Goal: Task Accomplishment & Management: Complete application form

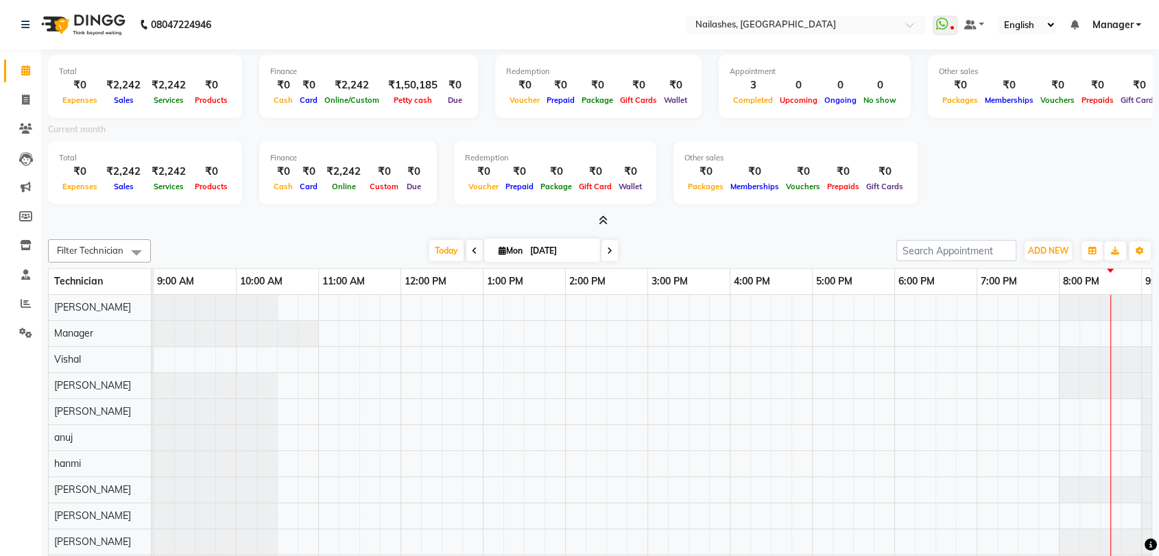
scroll to position [82, 0]
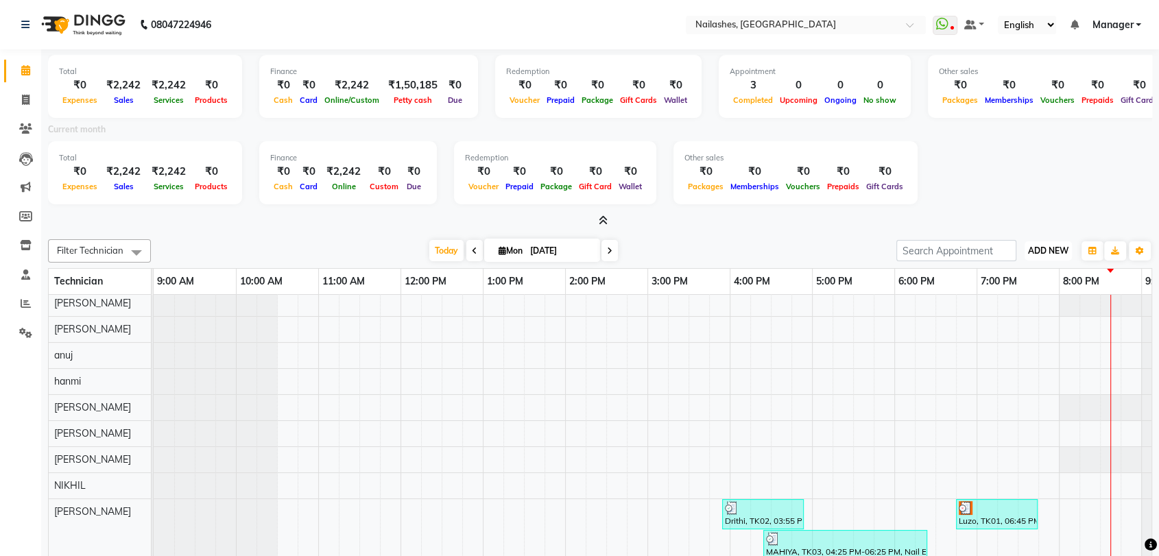
click at [1048, 254] on span "ADD NEW" at bounding box center [1048, 250] width 40 height 10
click at [1026, 313] on link "Add Expense" at bounding box center [1017, 312] width 108 height 18
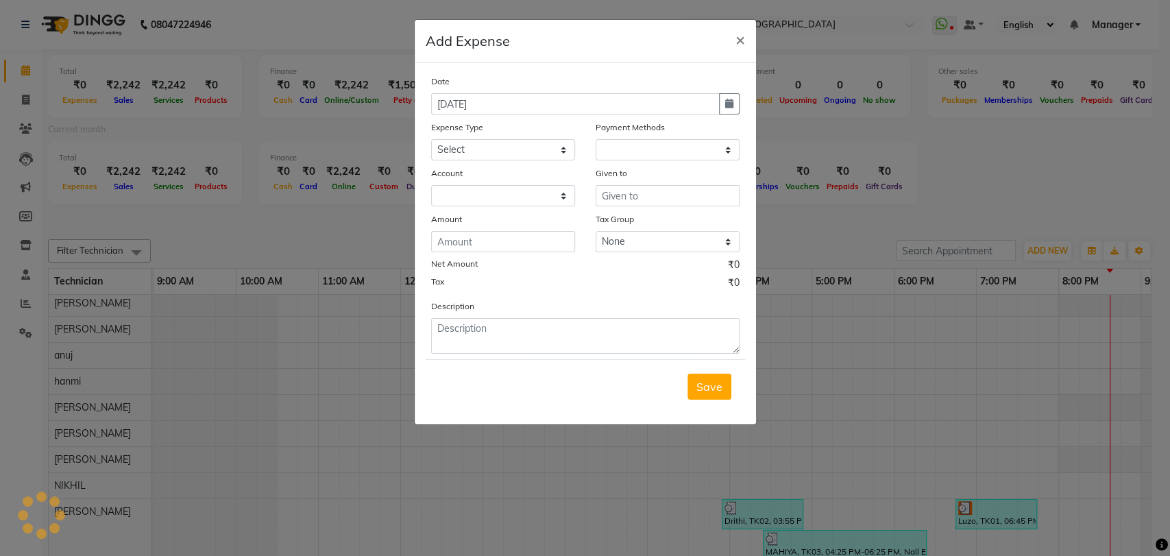
select select "1"
select select "2246"
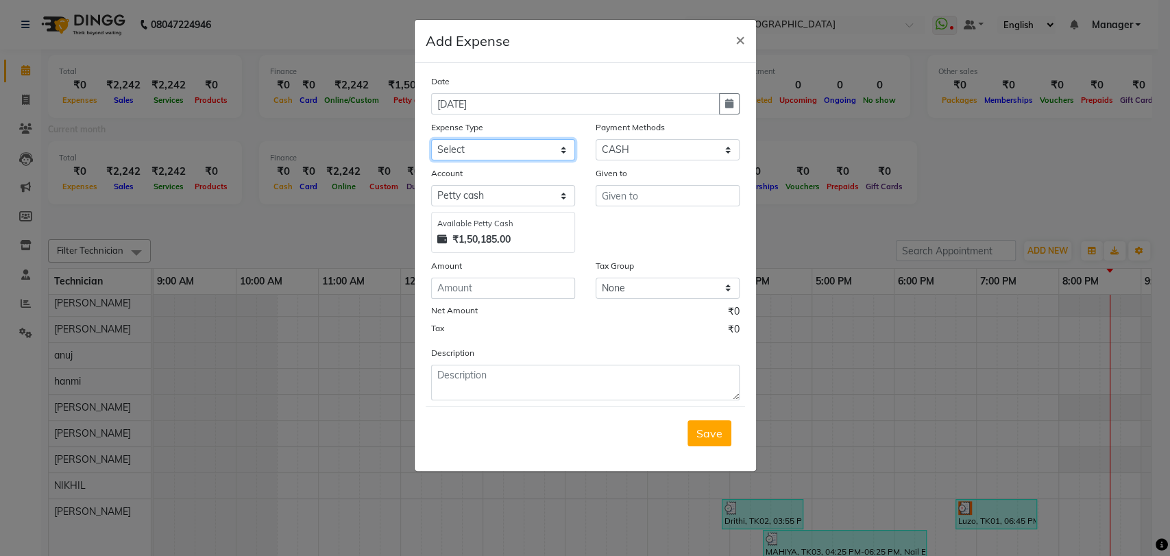
click at [565, 148] on select "Select acetone Advance Salary bank deposite BBMP Beauty products Bed charges BI…" at bounding box center [503, 149] width 144 height 21
select select "21438"
click at [520, 140] on select "Select acetone Advance Salary bank deposite BBMP Beauty products Bed charges BI…" at bounding box center [503, 149] width 144 height 21
click at [614, 192] on input "text" at bounding box center [668, 195] width 144 height 21
type input "SHANTHI"
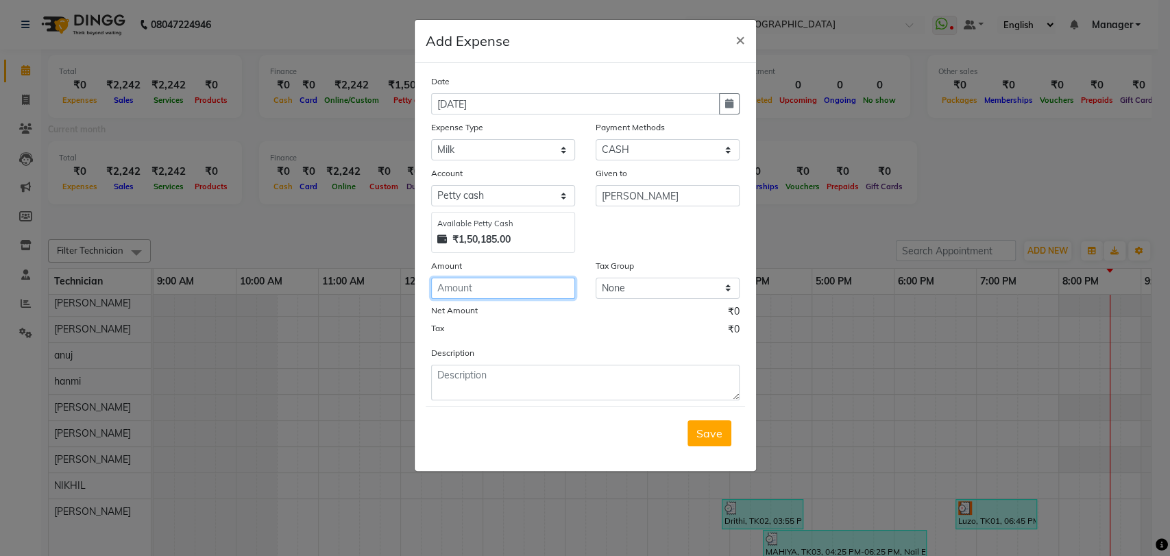
click at [488, 291] on input "number" at bounding box center [503, 288] width 144 height 21
type input "60"
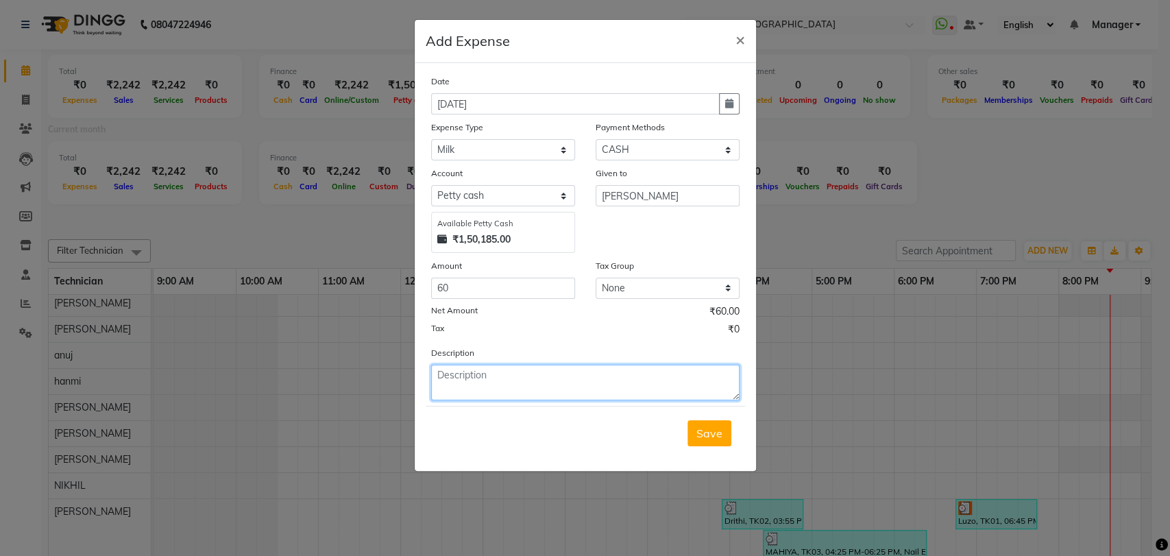
click at [464, 374] on textarea at bounding box center [585, 383] width 309 height 36
type textarea "MILK"
click at [710, 431] on span "Save" at bounding box center [710, 434] width 26 height 14
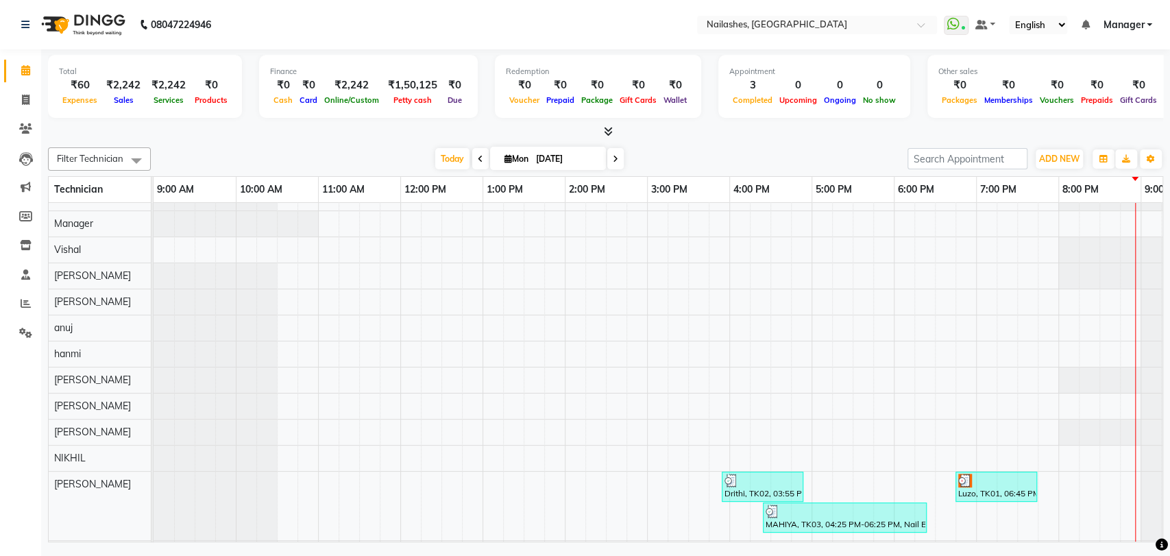
click at [610, 130] on icon at bounding box center [608, 131] width 9 height 10
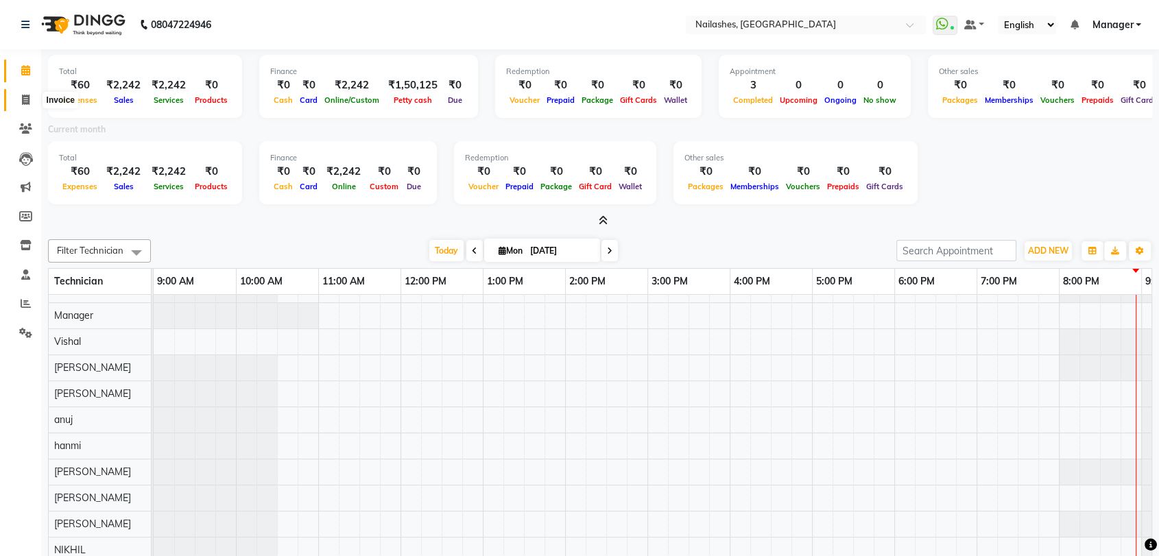
drag, startPoint x: 22, startPoint y: 97, endPoint x: 19, endPoint y: 106, distance: 8.9
click at [22, 97] on icon at bounding box center [26, 100] width 8 height 10
select select "service"
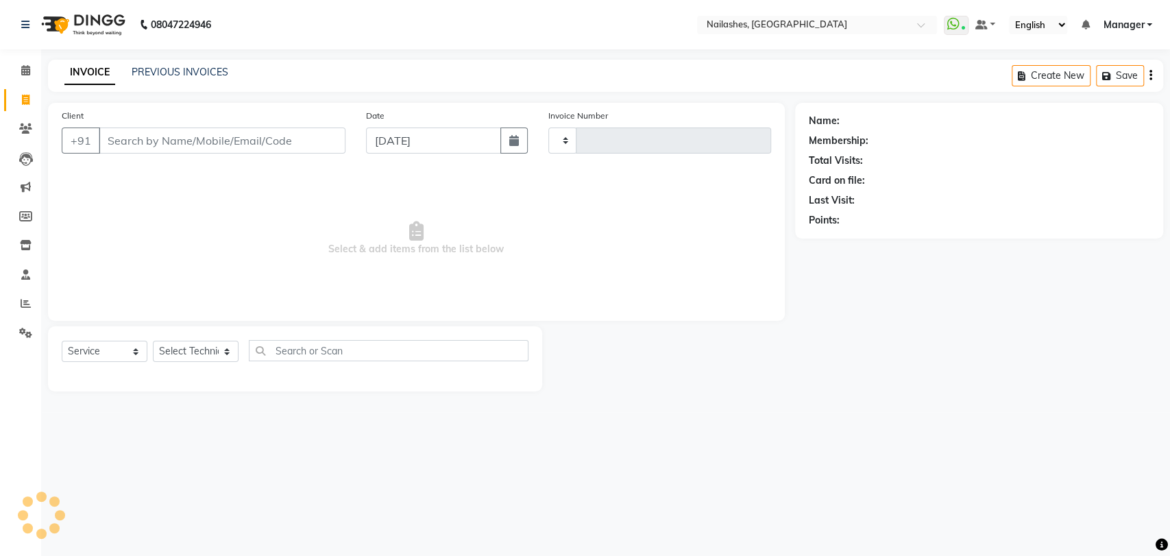
type input "0776"
select select "3667"
click at [228, 348] on select "Select Technician [PERSON_NAME] pid anuj hanmi [PERSON_NAME] [PERSON_NAME] Mana…" at bounding box center [196, 351] width 86 height 21
select select "82227"
click at [153, 341] on select "Select Technician [PERSON_NAME] pid anuj hanmi [PERSON_NAME] [PERSON_NAME] Mana…" at bounding box center [196, 351] width 86 height 21
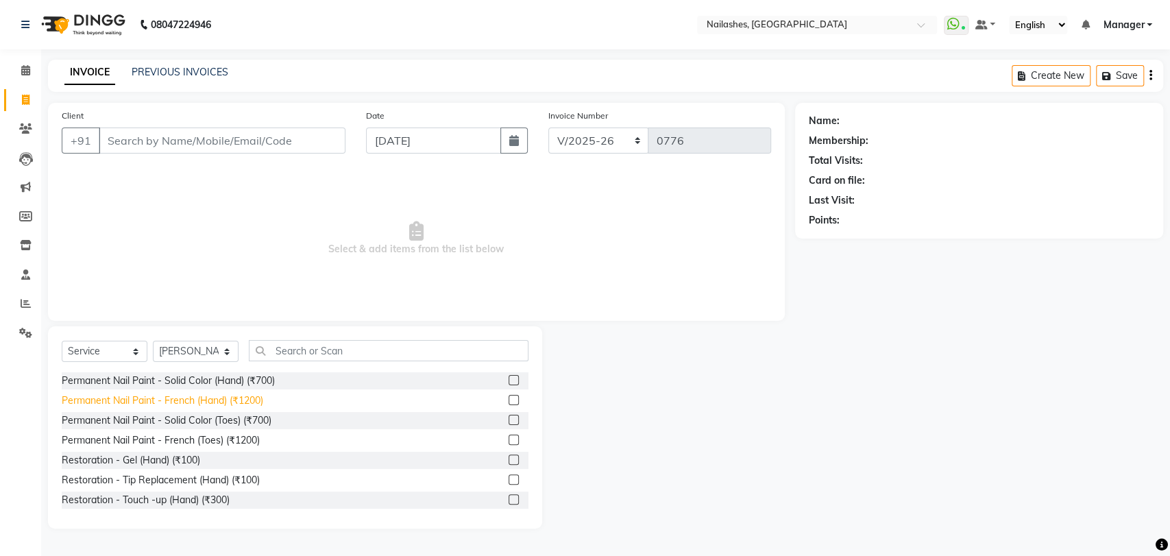
click at [226, 396] on div "Permanent Nail Paint - French (Hand) (₹1200)" at bounding box center [163, 401] width 202 height 14
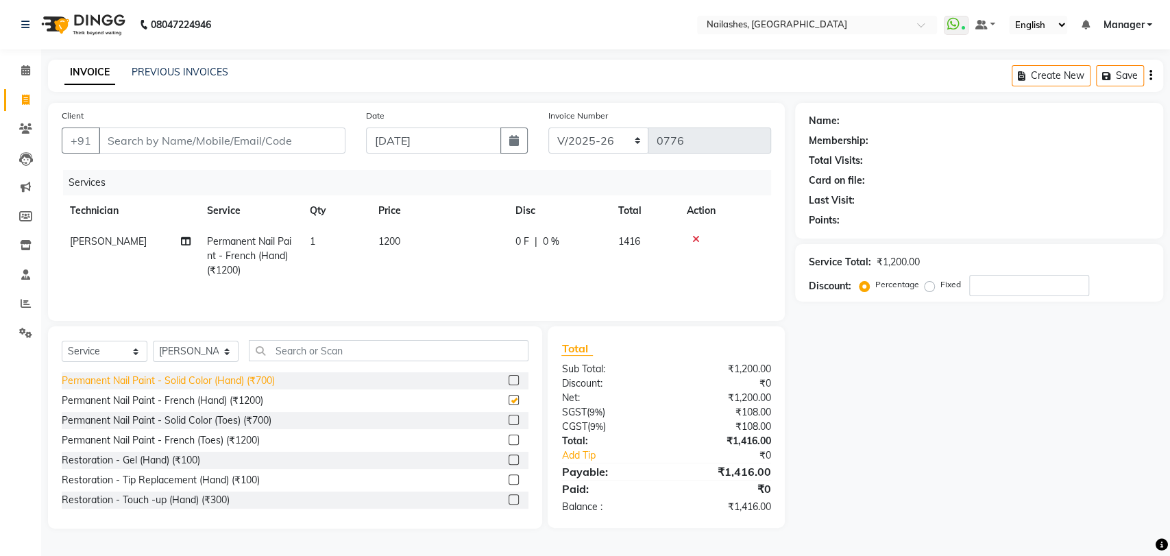
checkbox input "false"
click at [328, 346] on input "text" at bounding box center [389, 350] width 280 height 21
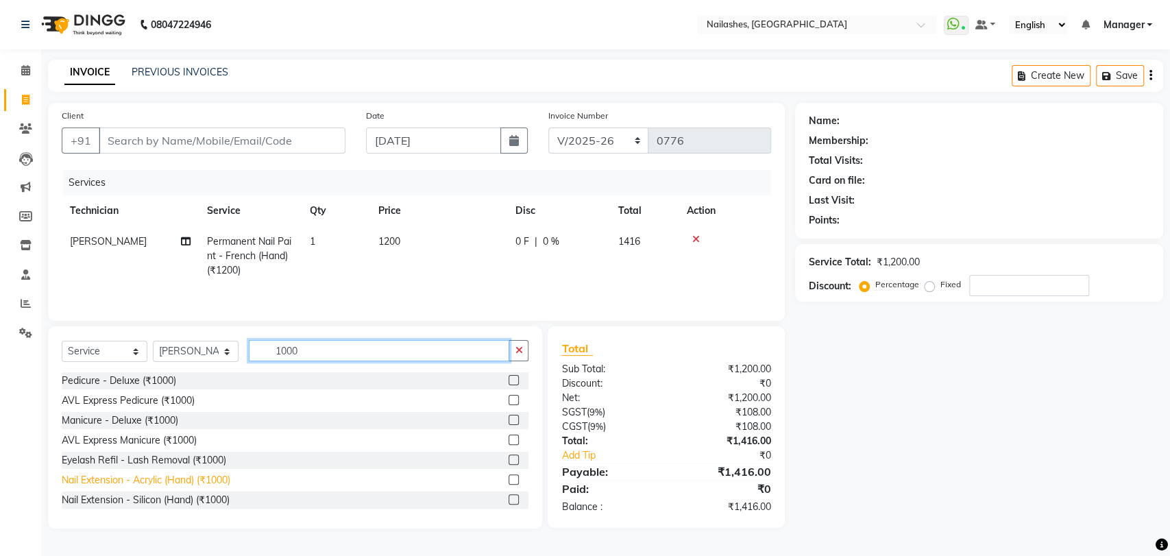
type input "1000"
click at [153, 478] on div "Nail Extension - Acrylic (Hand) (₹1000)" at bounding box center [146, 480] width 169 height 14
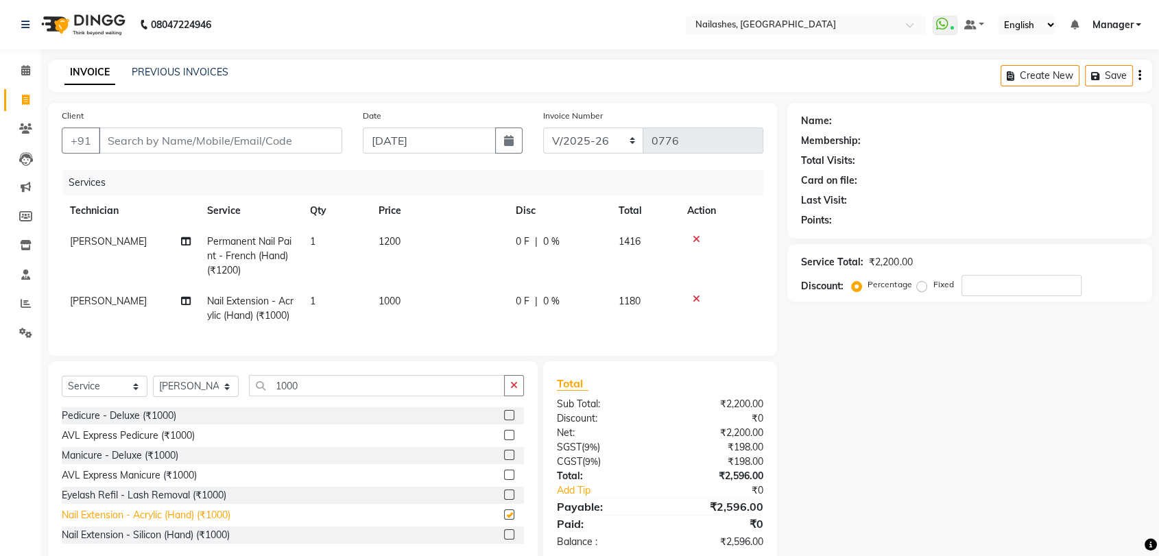
checkbox input "false"
click at [513, 390] on icon "button" at bounding box center [514, 386] width 8 height 10
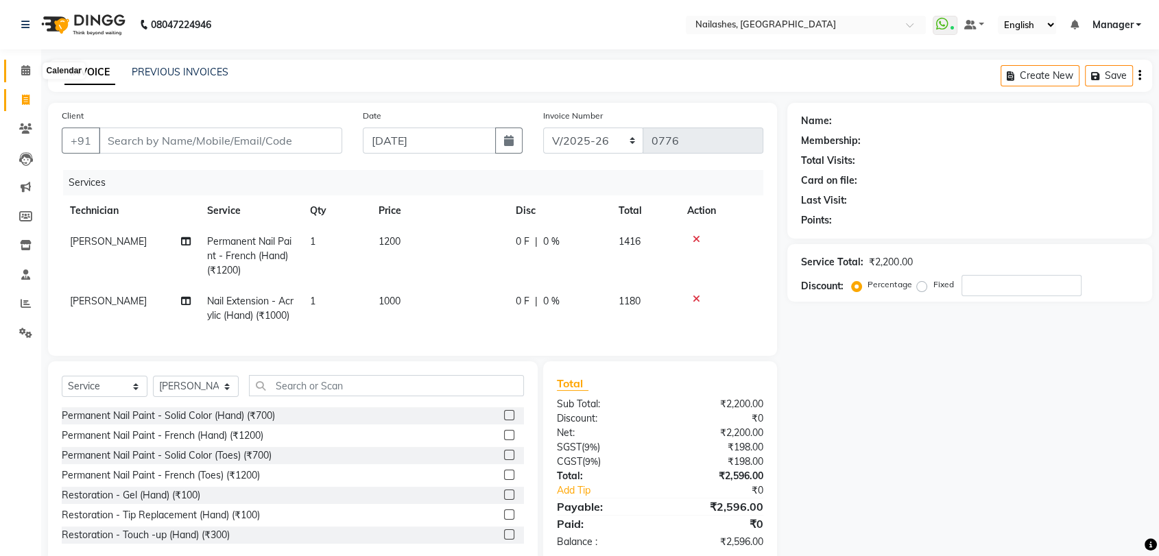
click at [25, 73] on icon at bounding box center [25, 70] width 9 height 10
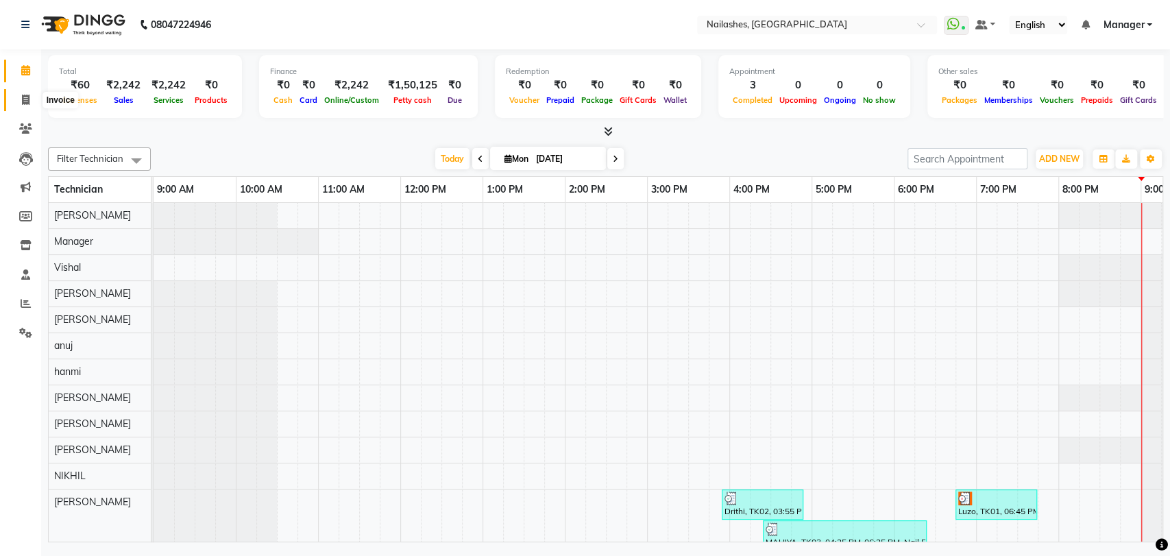
click at [27, 95] on icon at bounding box center [26, 100] width 8 height 10
select select "service"
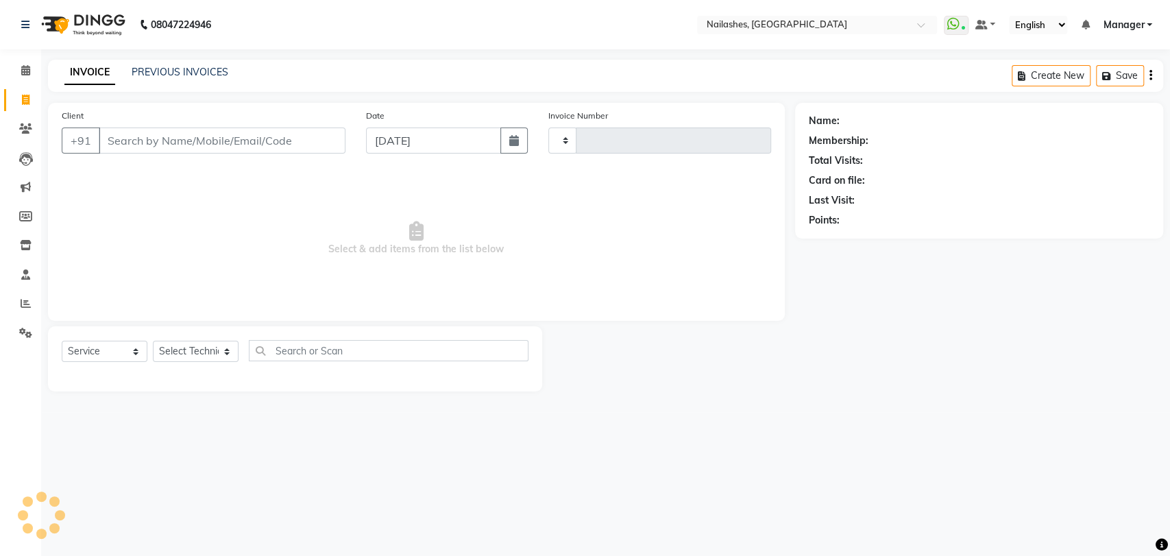
type input "0776"
select select "3667"
click at [227, 346] on select "Select Technician [PERSON_NAME] pid anuj hanmi [PERSON_NAME] [PERSON_NAME] Mana…" at bounding box center [196, 351] width 86 height 21
select select "82227"
click at [153, 341] on select "Select Technician [PERSON_NAME] pid anuj hanmi [PERSON_NAME] [PERSON_NAME] Mana…" at bounding box center [196, 351] width 86 height 21
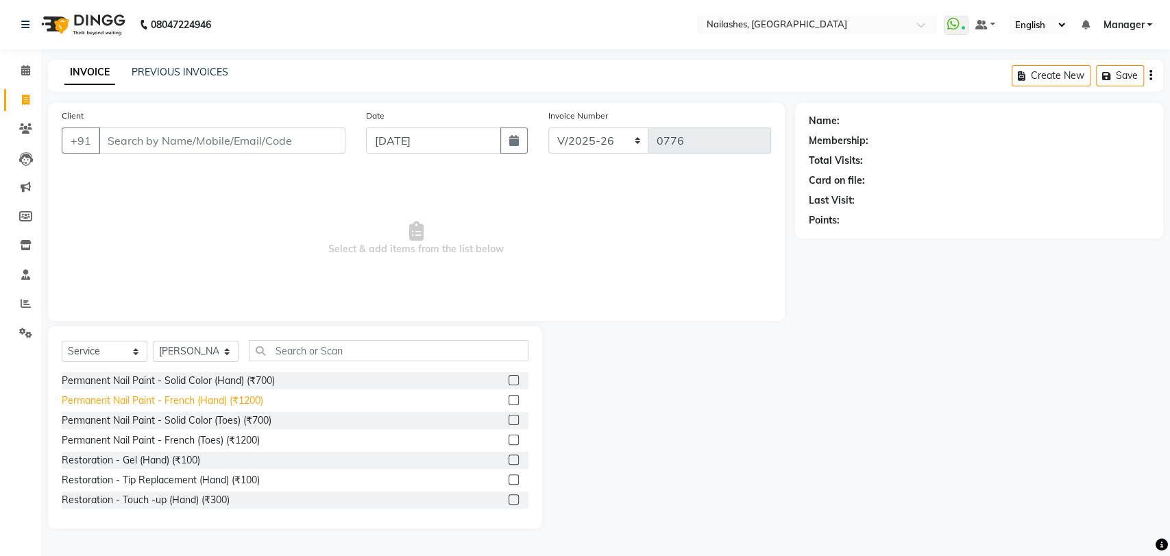
click at [248, 396] on div "Permanent Nail Paint - French (Hand) (₹1200)" at bounding box center [163, 401] width 202 height 14
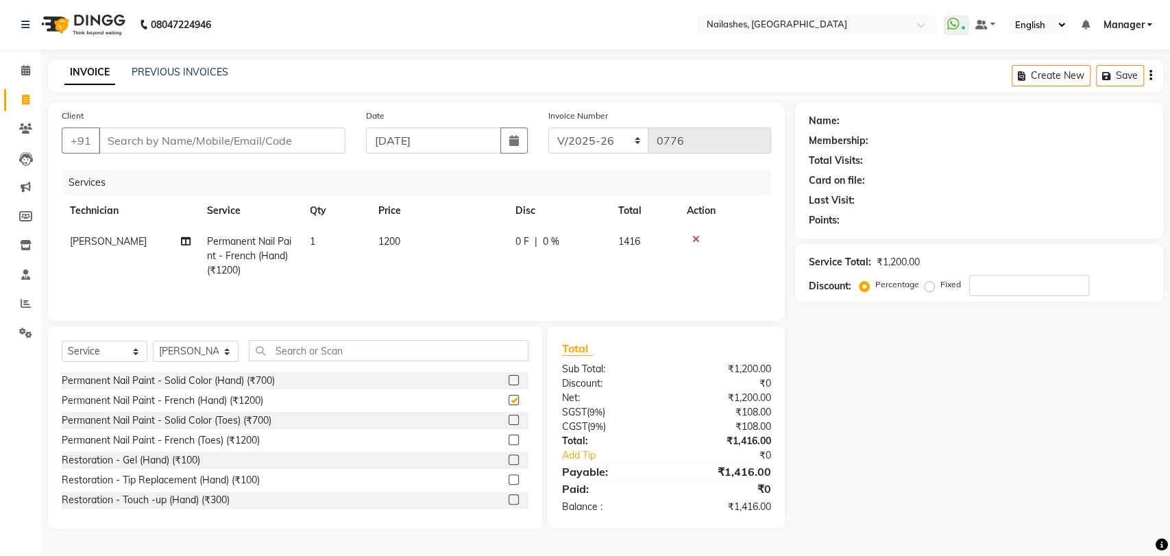
checkbox input "false"
click at [287, 349] on input "text" at bounding box center [389, 350] width 280 height 21
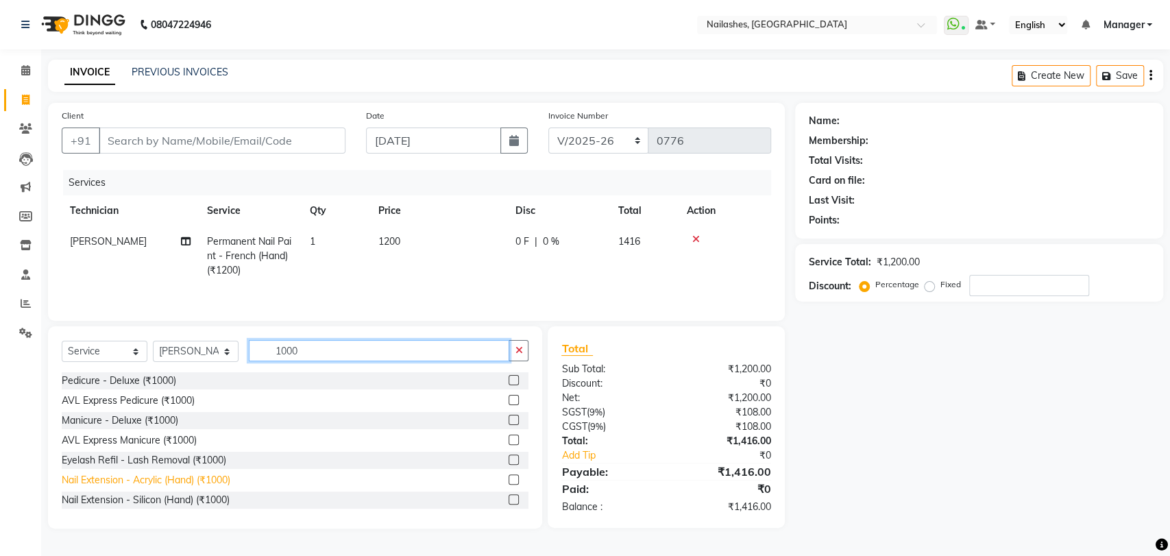
type input "1000"
click at [147, 481] on div "Nail Extension - Acrylic (Hand) (₹1000)" at bounding box center [146, 480] width 169 height 14
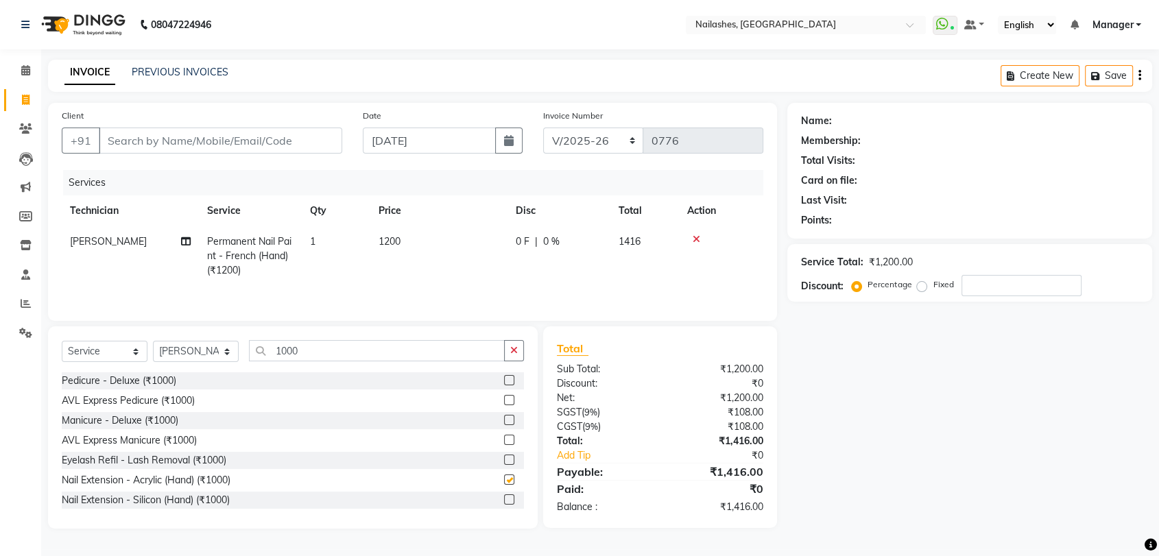
checkbox input "false"
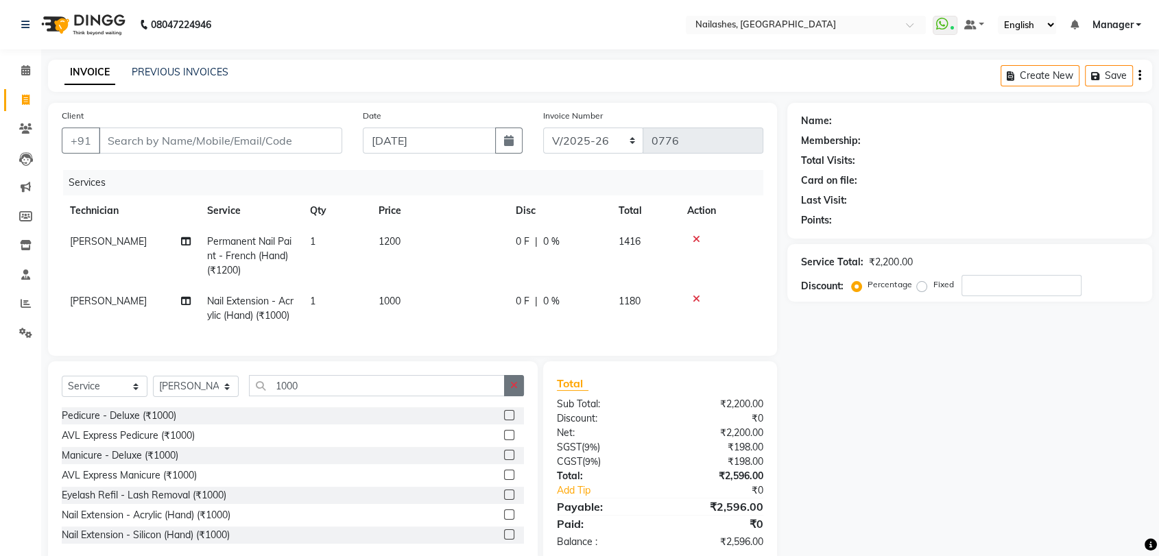
click at [516, 390] on icon "button" at bounding box center [514, 386] width 8 height 10
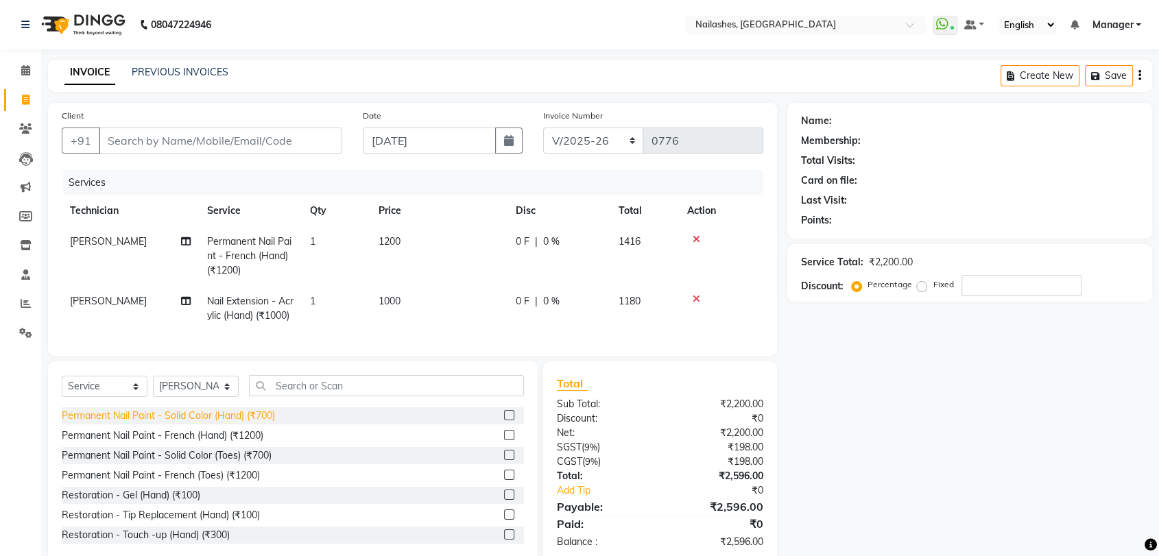
click at [193, 423] on div "Permanent Nail Paint - Solid Color (Hand) (₹700)" at bounding box center [168, 416] width 213 height 14
checkbox input "false"
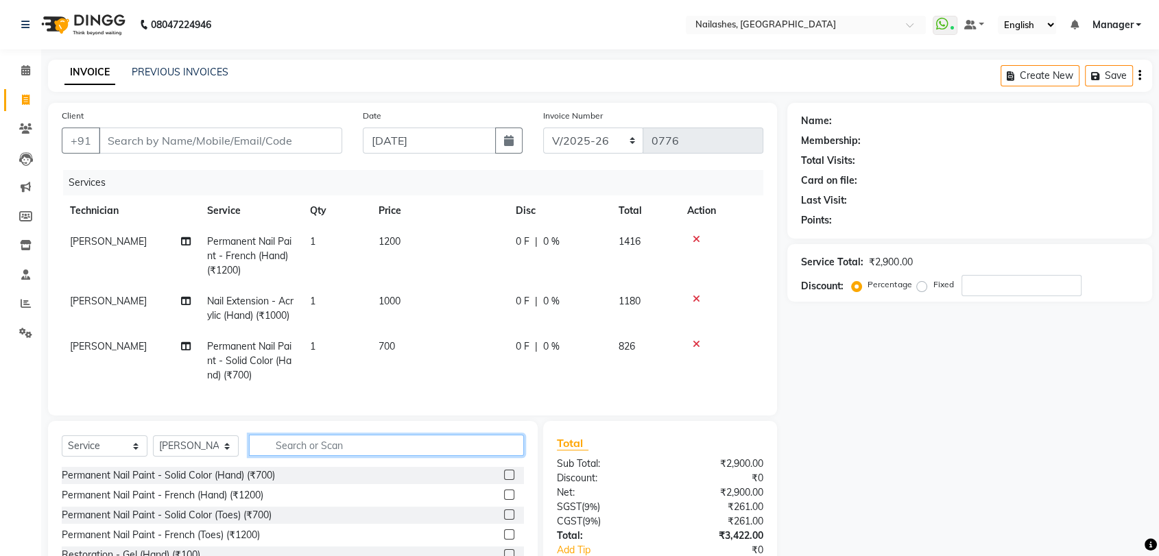
click at [328, 456] on input "text" at bounding box center [386, 445] width 275 height 21
type input "ART"
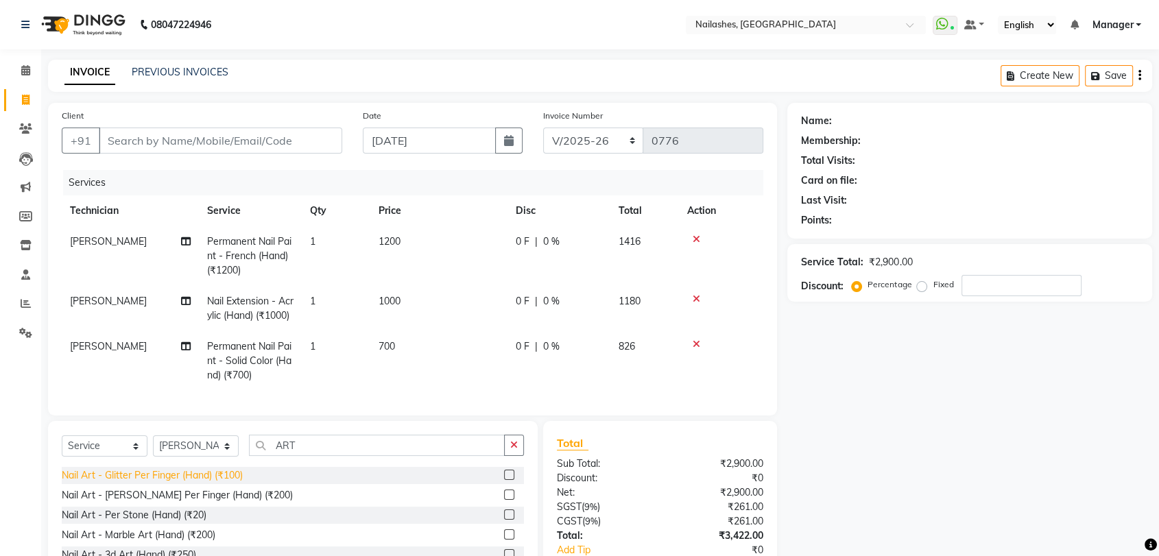
click at [213, 483] on div "Nail Art - Glitter Per Finger (Hand) (₹100)" at bounding box center [152, 475] width 181 height 14
checkbox input "false"
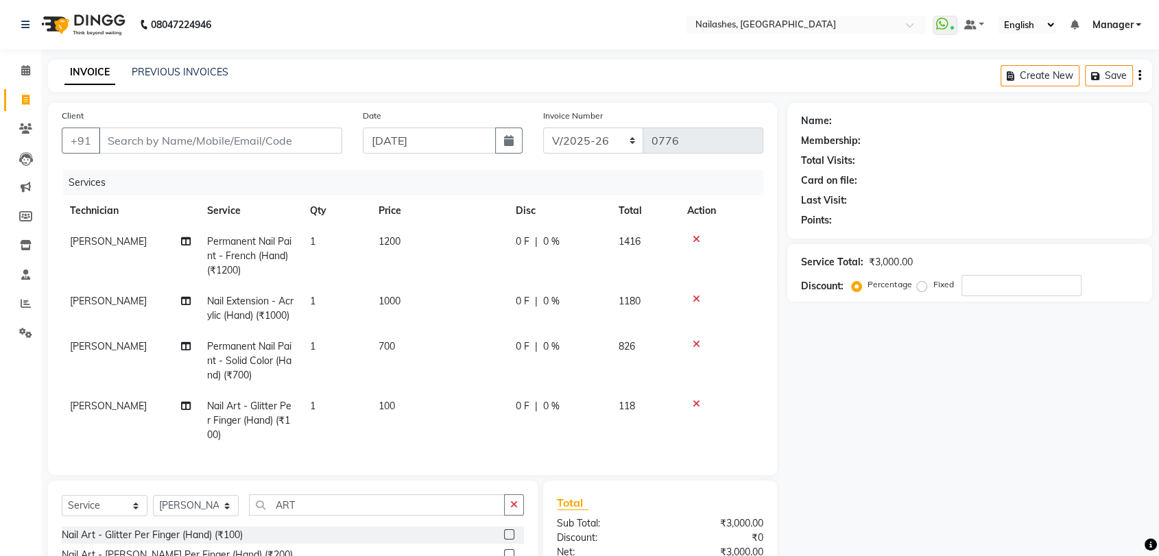
click at [321, 418] on td "1" at bounding box center [336, 421] width 69 height 60
select select "82227"
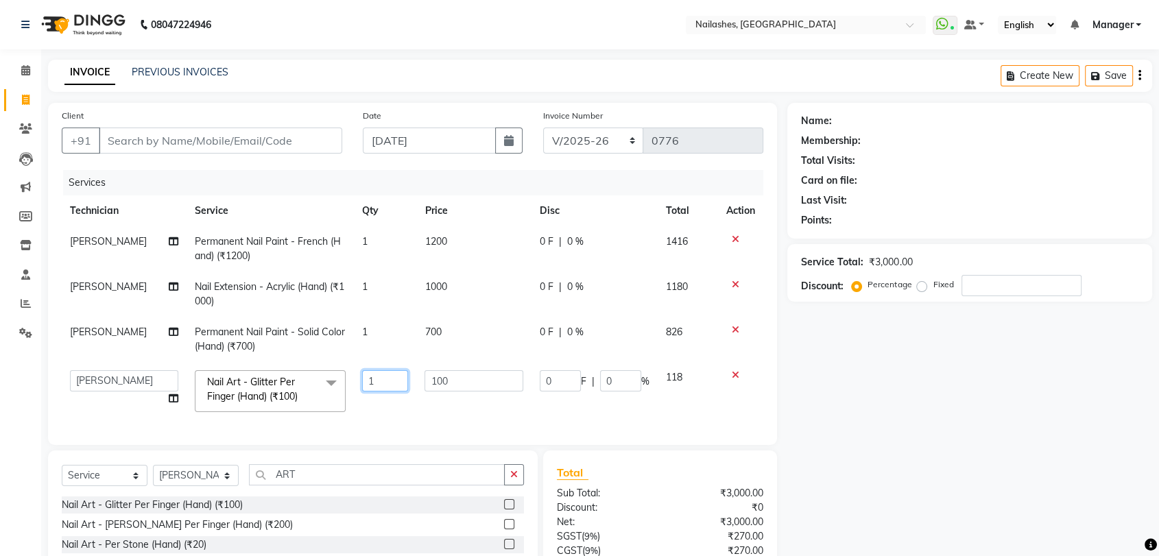
click at [387, 381] on input "1" at bounding box center [385, 380] width 46 height 21
type input "2"
click at [450, 407] on td "100" at bounding box center [473, 391] width 115 height 58
select select "82227"
drag, startPoint x: 510, startPoint y: 486, endPoint x: 536, endPoint y: 494, distance: 27.1
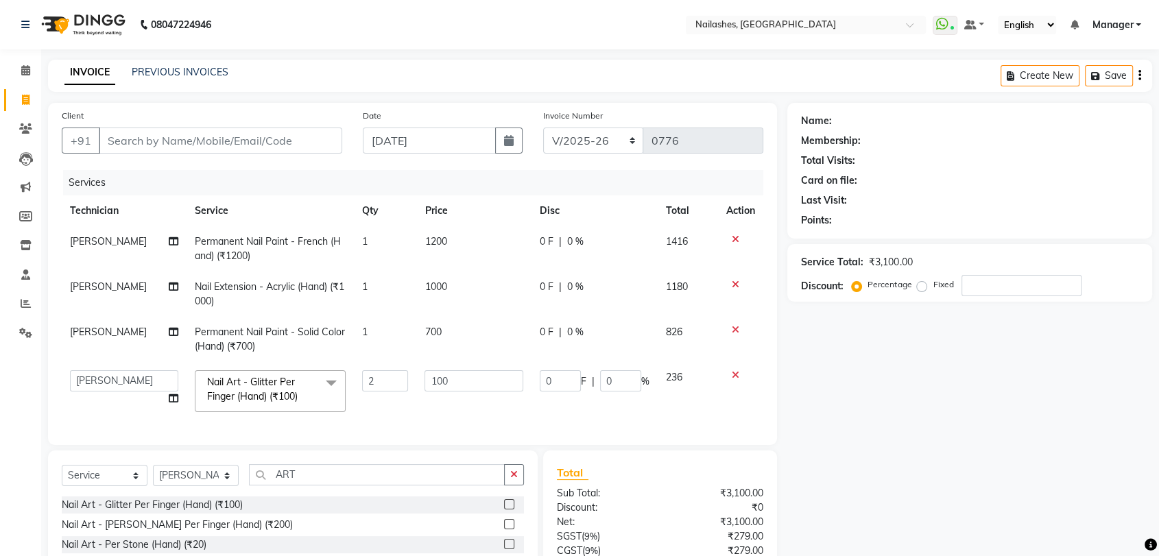
click at [510, 479] on icon "button" at bounding box center [514, 475] width 8 height 10
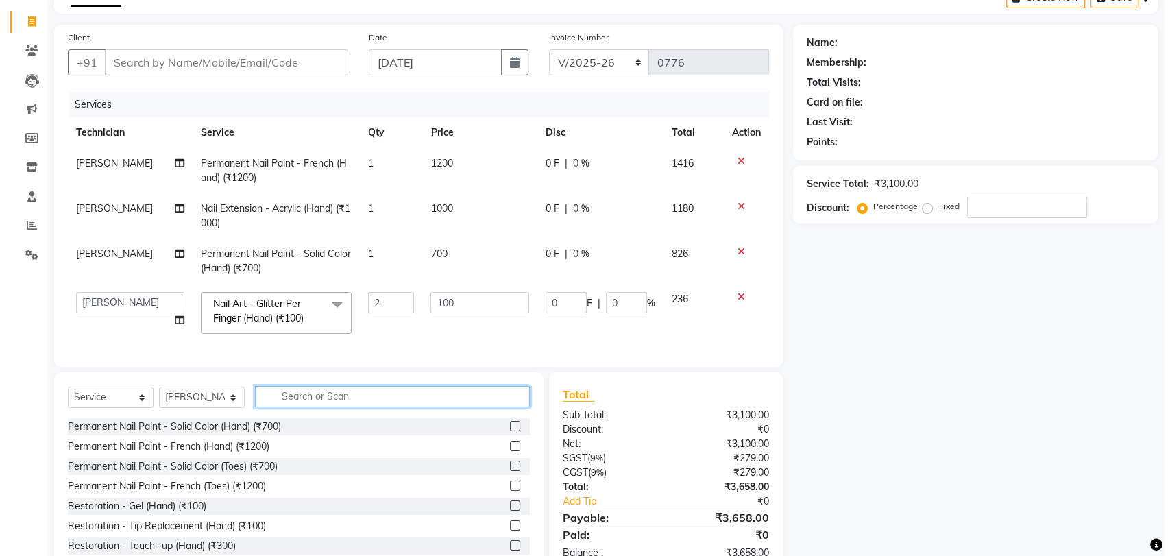
scroll to position [52, 0]
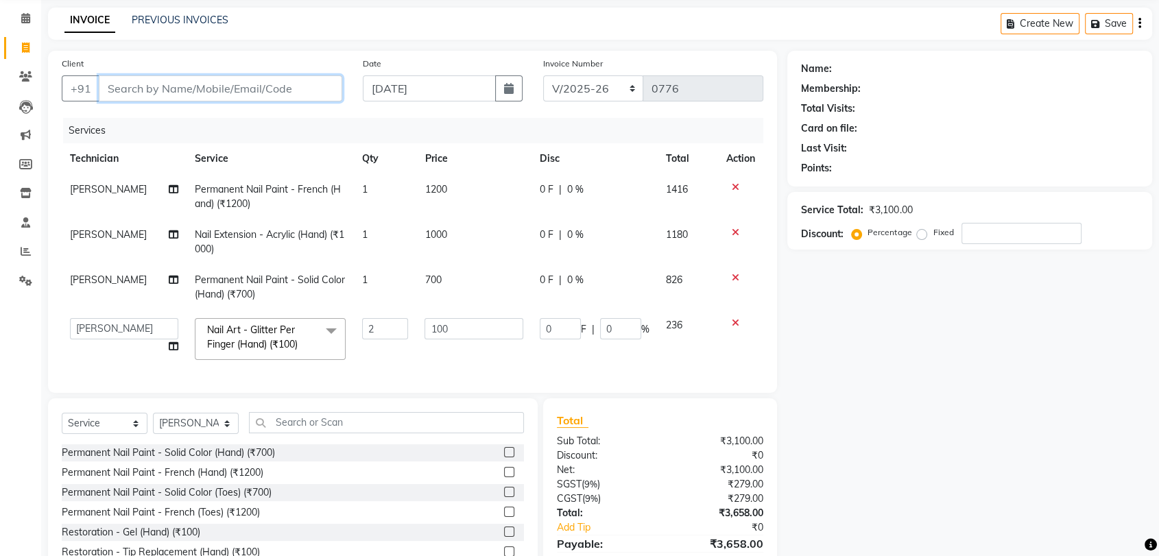
click at [170, 89] on input "Client" at bounding box center [220, 88] width 243 height 26
click at [137, 95] on input "Client" at bounding box center [220, 88] width 243 height 26
click at [124, 83] on input "Client" at bounding box center [220, 88] width 243 height 26
type input "9"
type input "0"
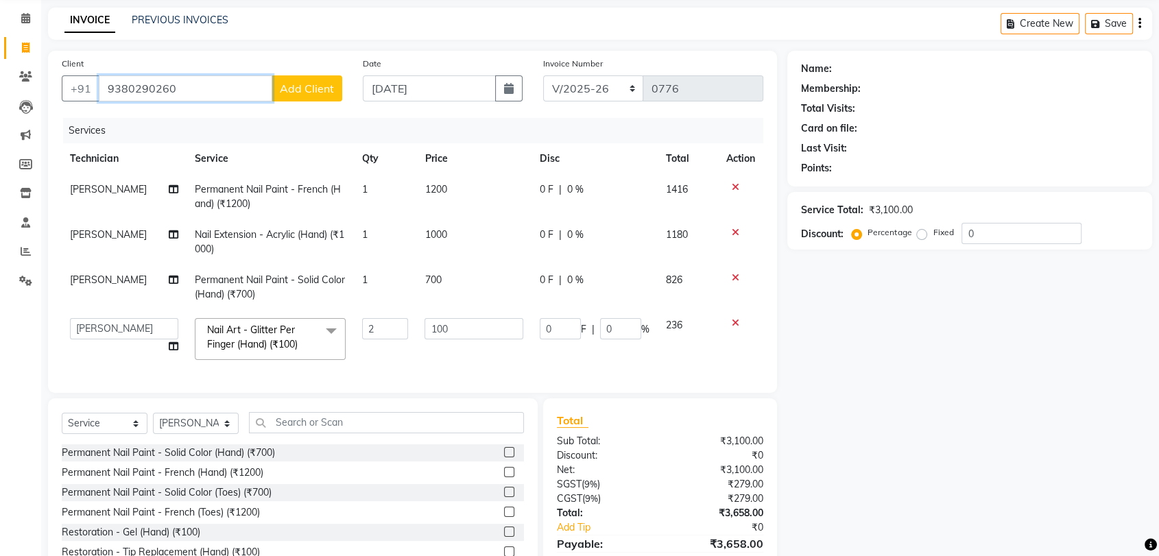
type input "9380290260"
click at [311, 84] on span "Add Client" at bounding box center [307, 89] width 54 height 14
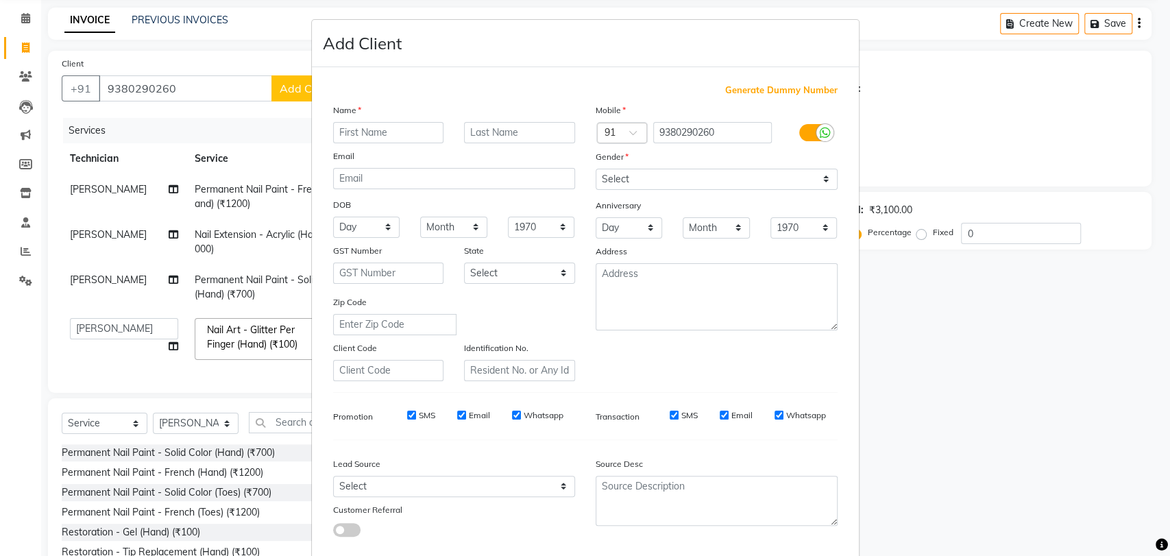
click at [359, 128] on input "text" at bounding box center [388, 132] width 111 height 21
type input "[DATE]"
click at [820, 173] on select "Select [DEMOGRAPHIC_DATA] [DEMOGRAPHIC_DATA] Other Prefer Not To Say" at bounding box center [717, 179] width 242 height 21
select select "[DEMOGRAPHIC_DATA]"
click at [596, 169] on select "Select [DEMOGRAPHIC_DATA] [DEMOGRAPHIC_DATA] Other Prefer Not To Say" at bounding box center [717, 179] width 242 height 21
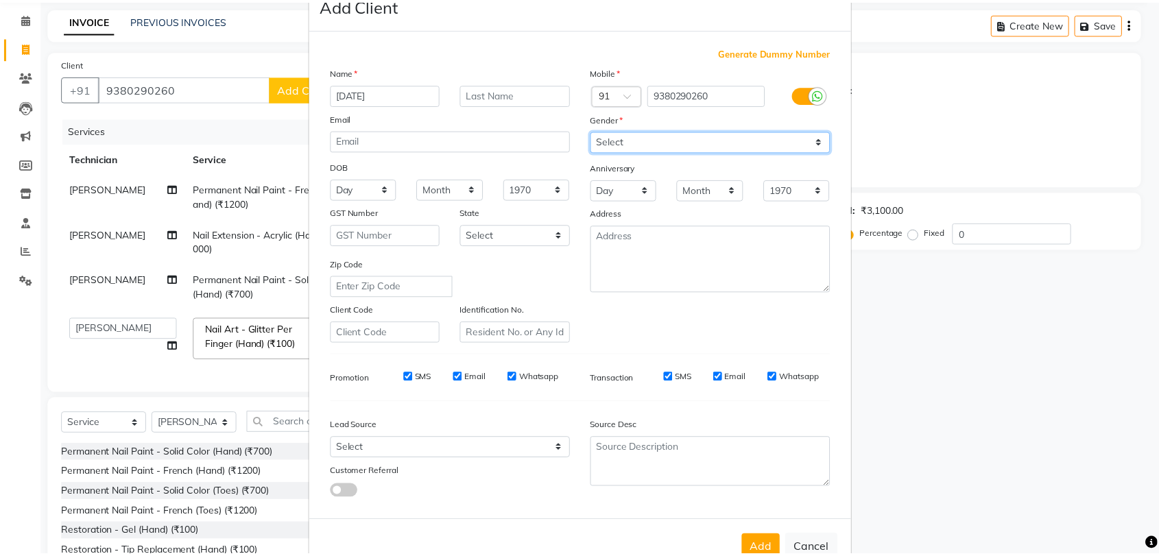
scroll to position [74, 0]
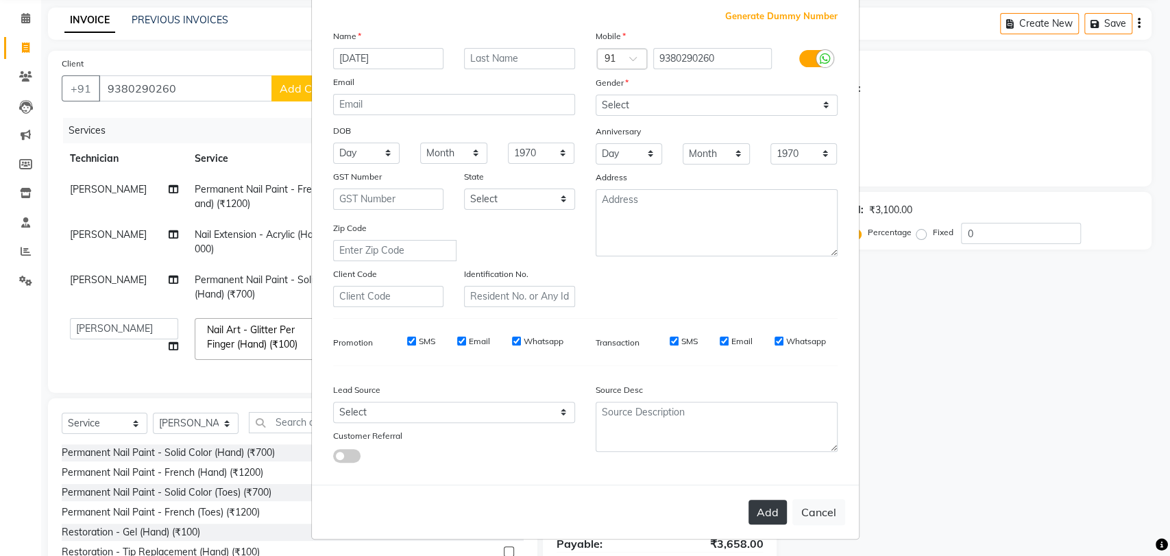
click at [759, 503] on button "Add" at bounding box center [768, 512] width 38 height 25
type input "93******60"
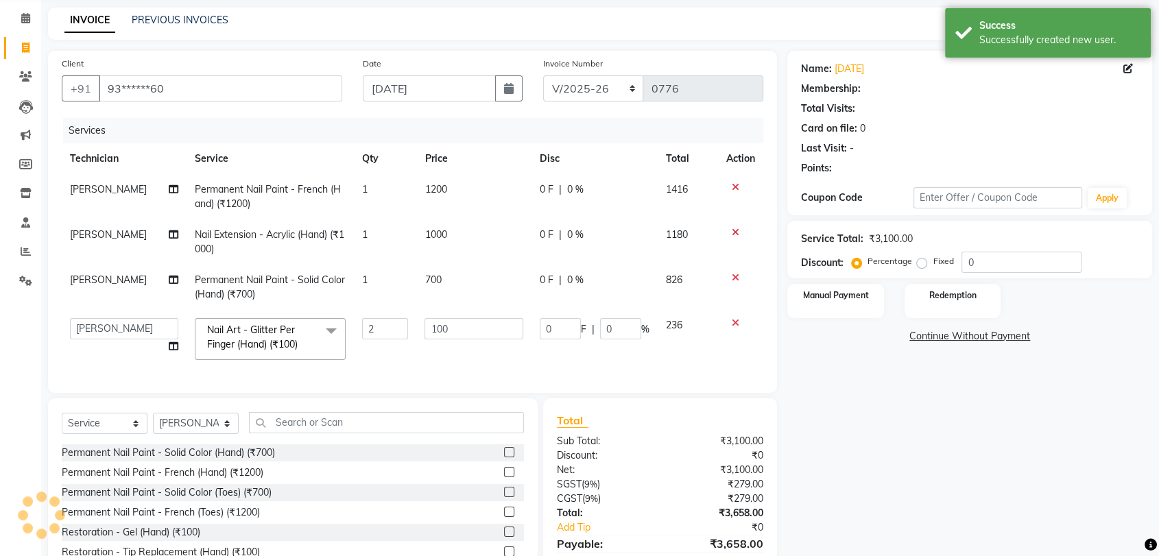
select select "1: Object"
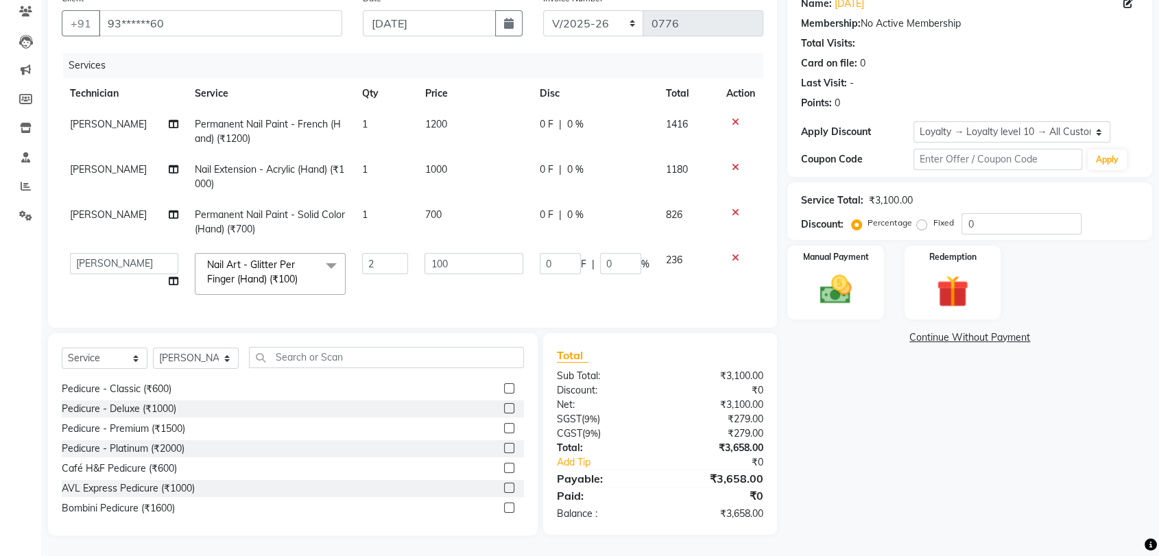
scroll to position [381, 0]
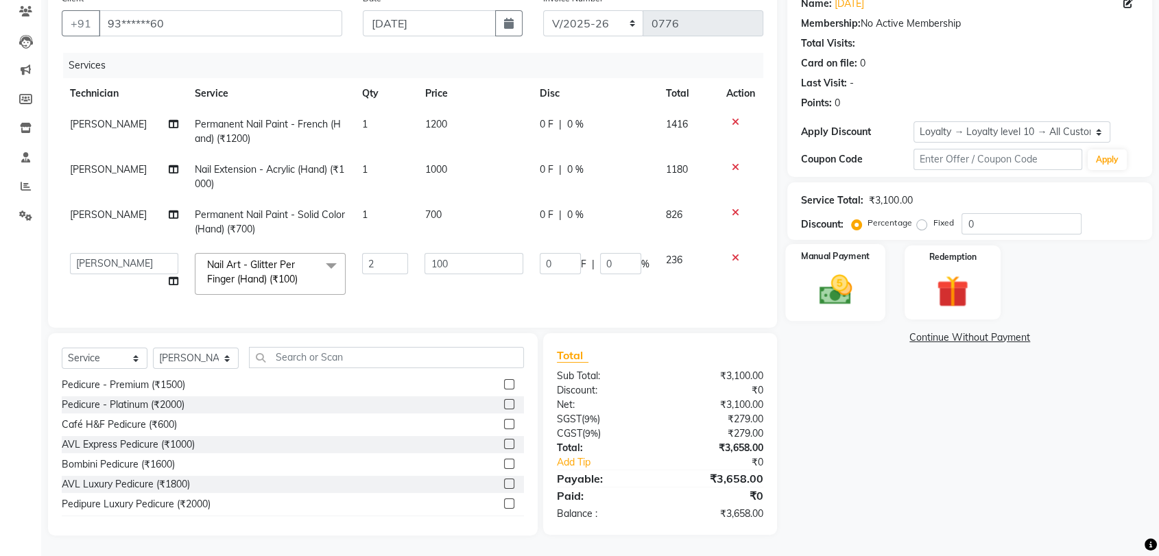
click at [837, 271] on img at bounding box center [834, 290] width 53 height 38
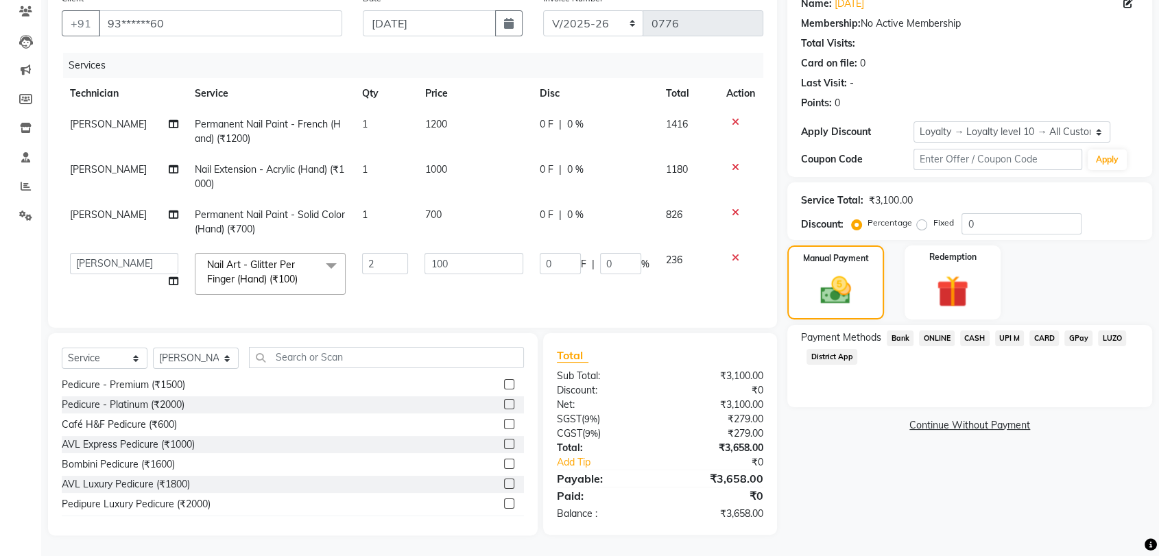
click at [939, 331] on span "ONLINE" at bounding box center [937, 339] width 36 height 16
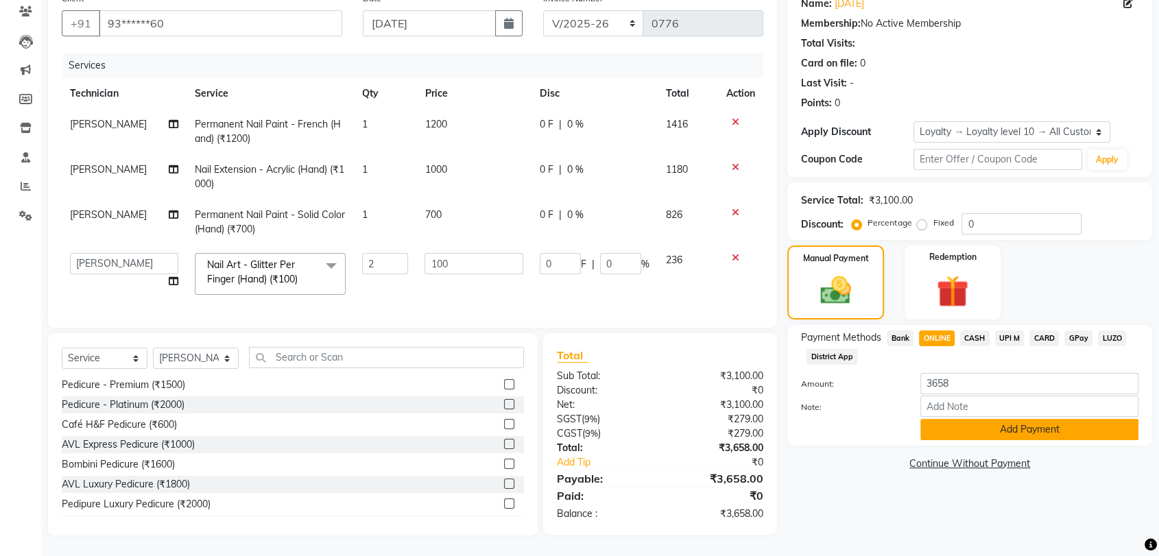
click at [976, 419] on button "Add Payment" at bounding box center [1029, 429] width 218 height 21
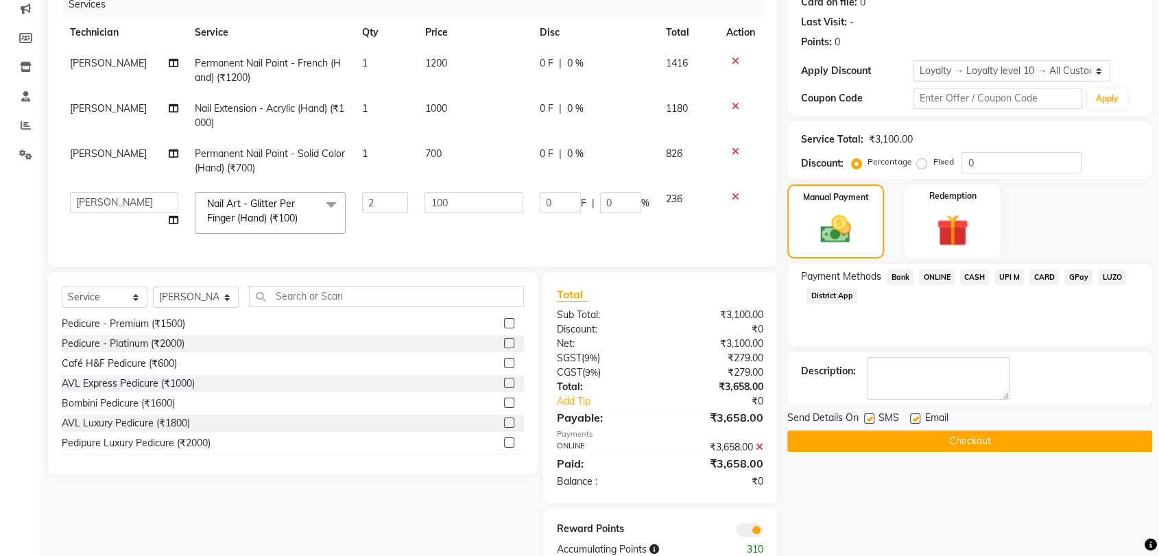
scroll to position [224, 0]
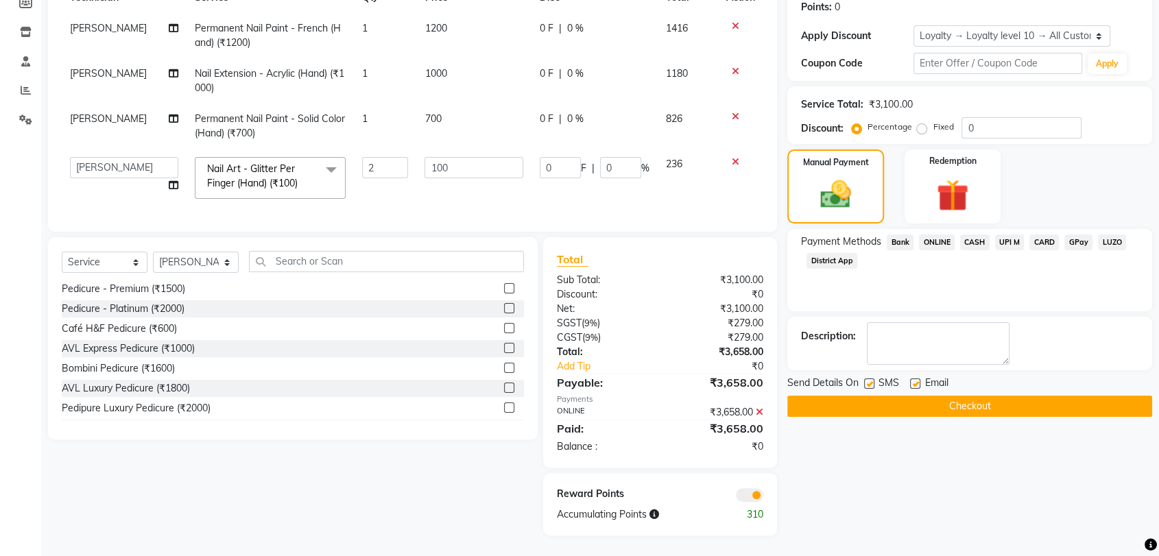
click at [968, 396] on button "Checkout" at bounding box center [969, 406] width 365 height 21
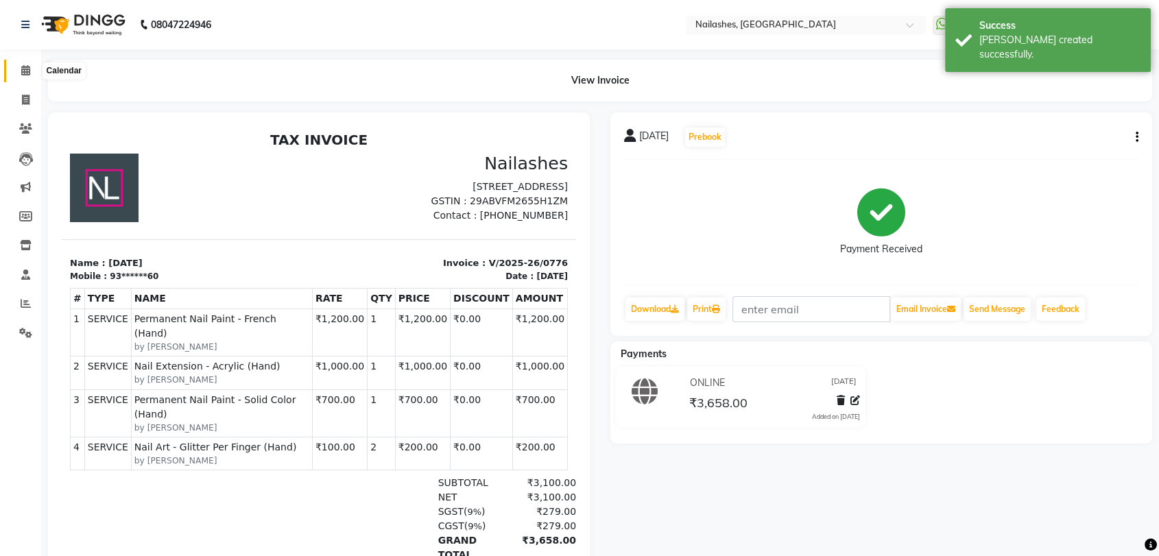
click at [25, 69] on icon at bounding box center [25, 70] width 9 height 10
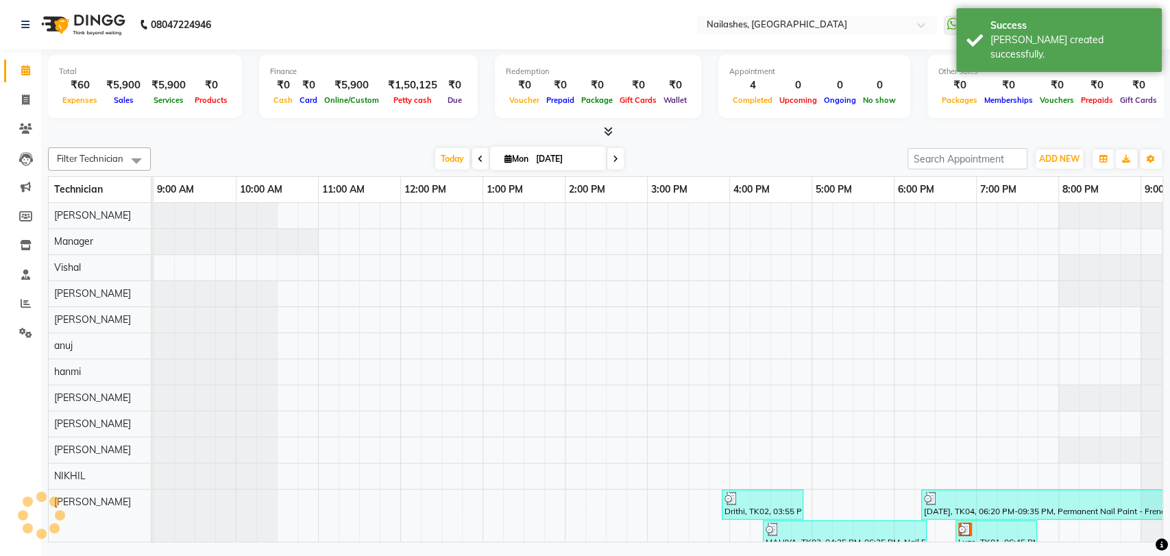
click at [606, 125] on span at bounding box center [606, 132] width 14 height 14
